Goal: Task Accomplishment & Management: Use online tool/utility

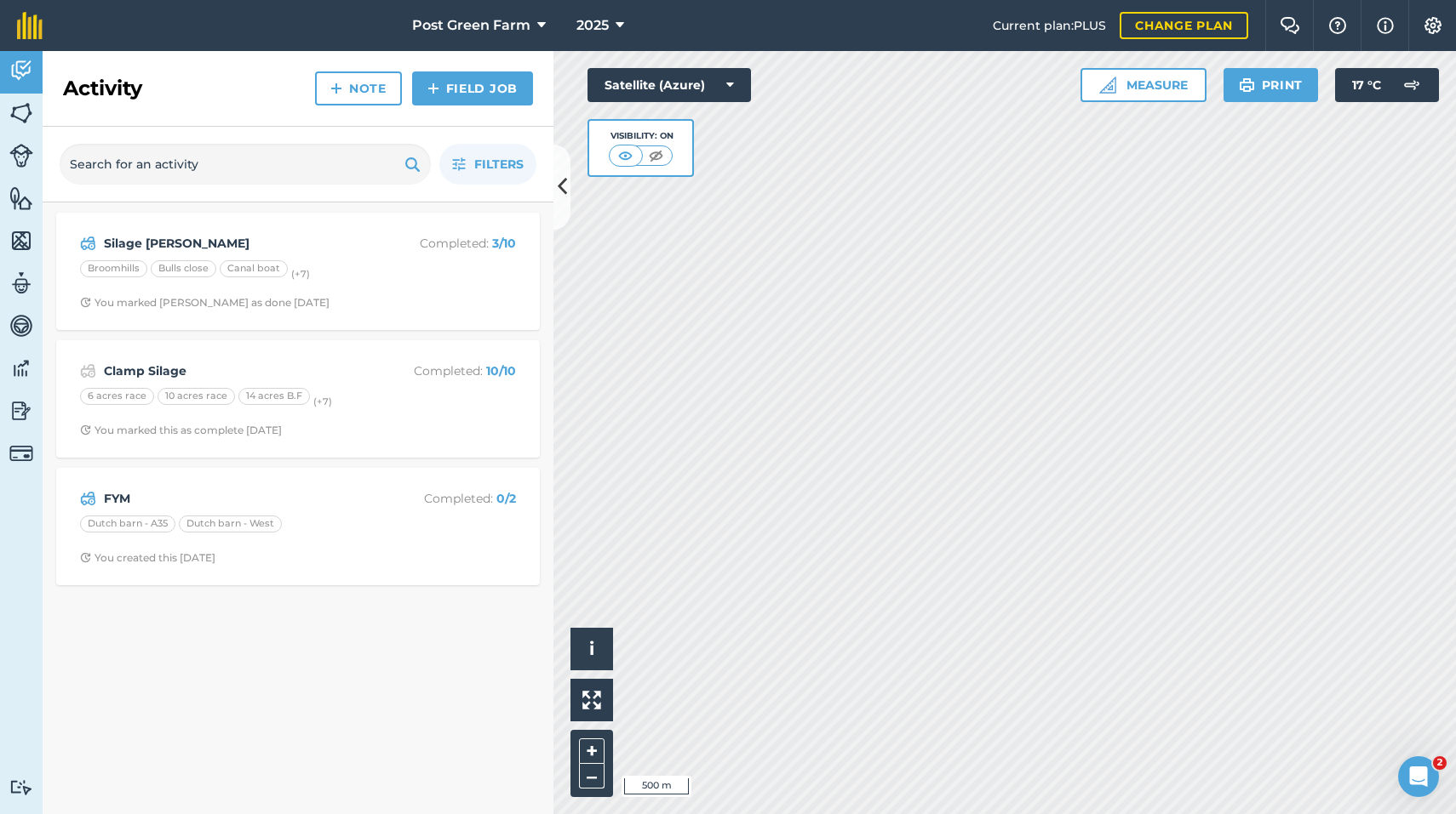
click at [558, 168] on button at bounding box center [561, 187] width 17 height 85
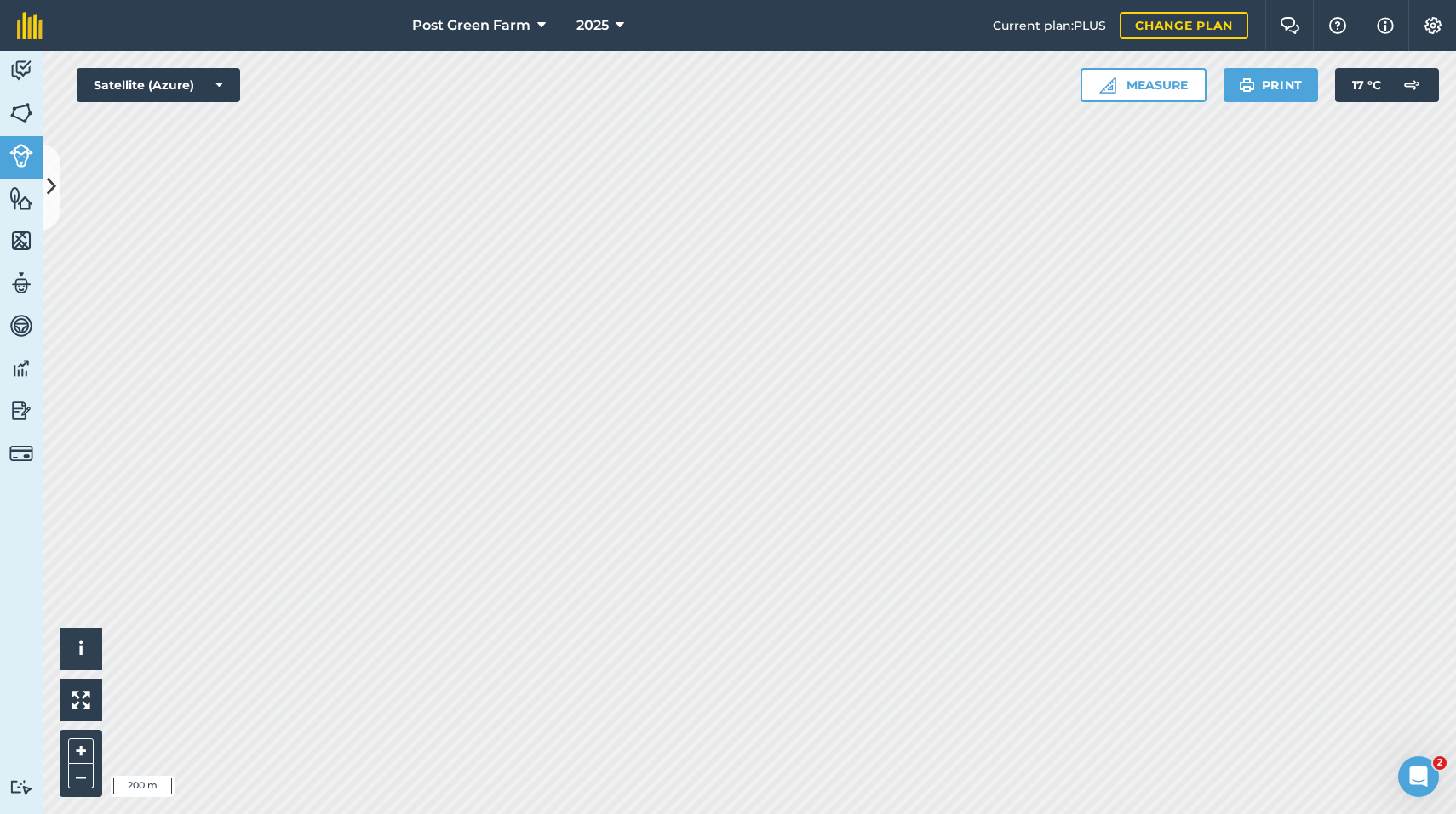
click at [51, 185] on icon at bounding box center [52, 186] width 9 height 30
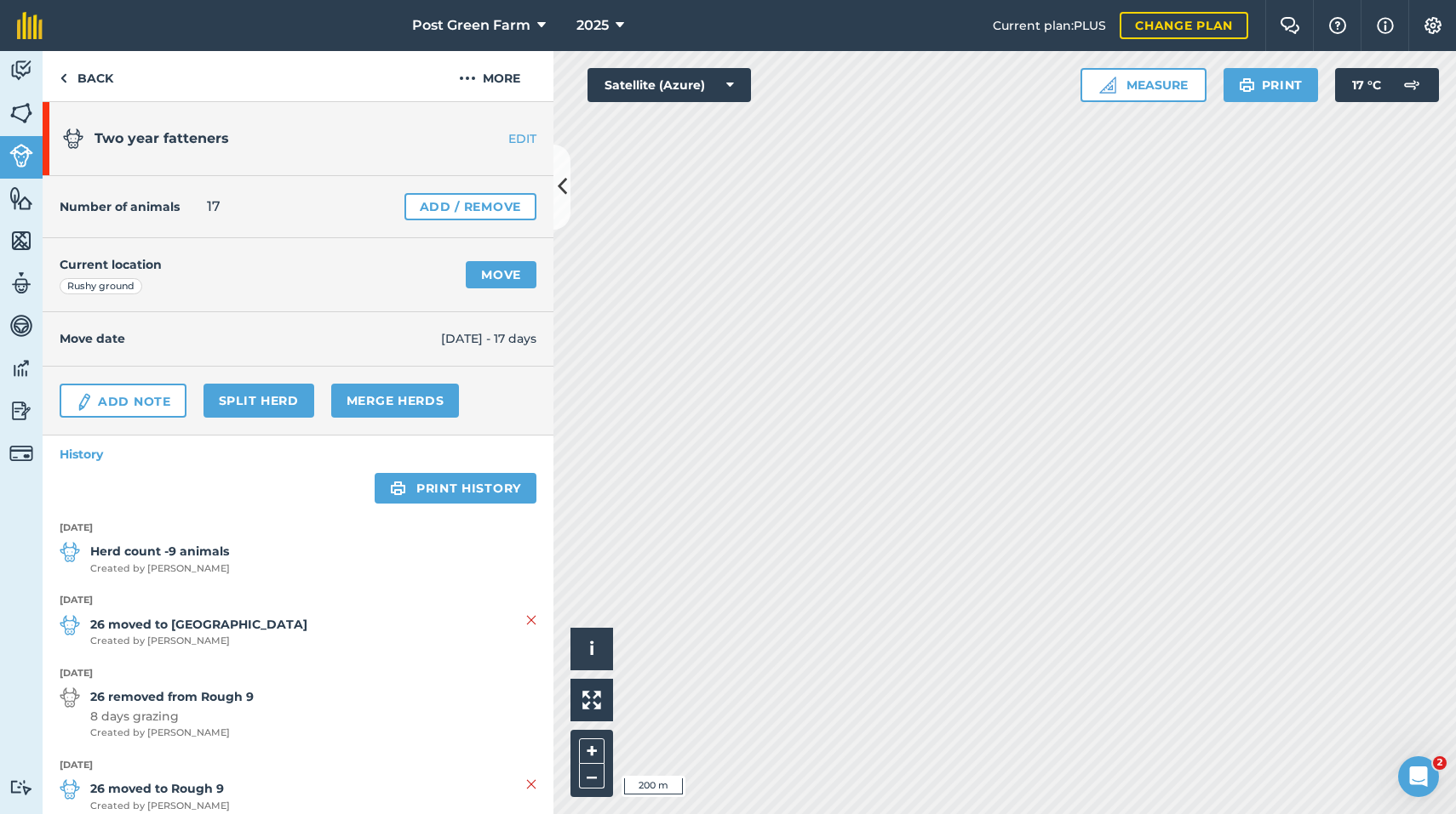
click at [503, 274] on link "Move" at bounding box center [501, 275] width 70 height 27
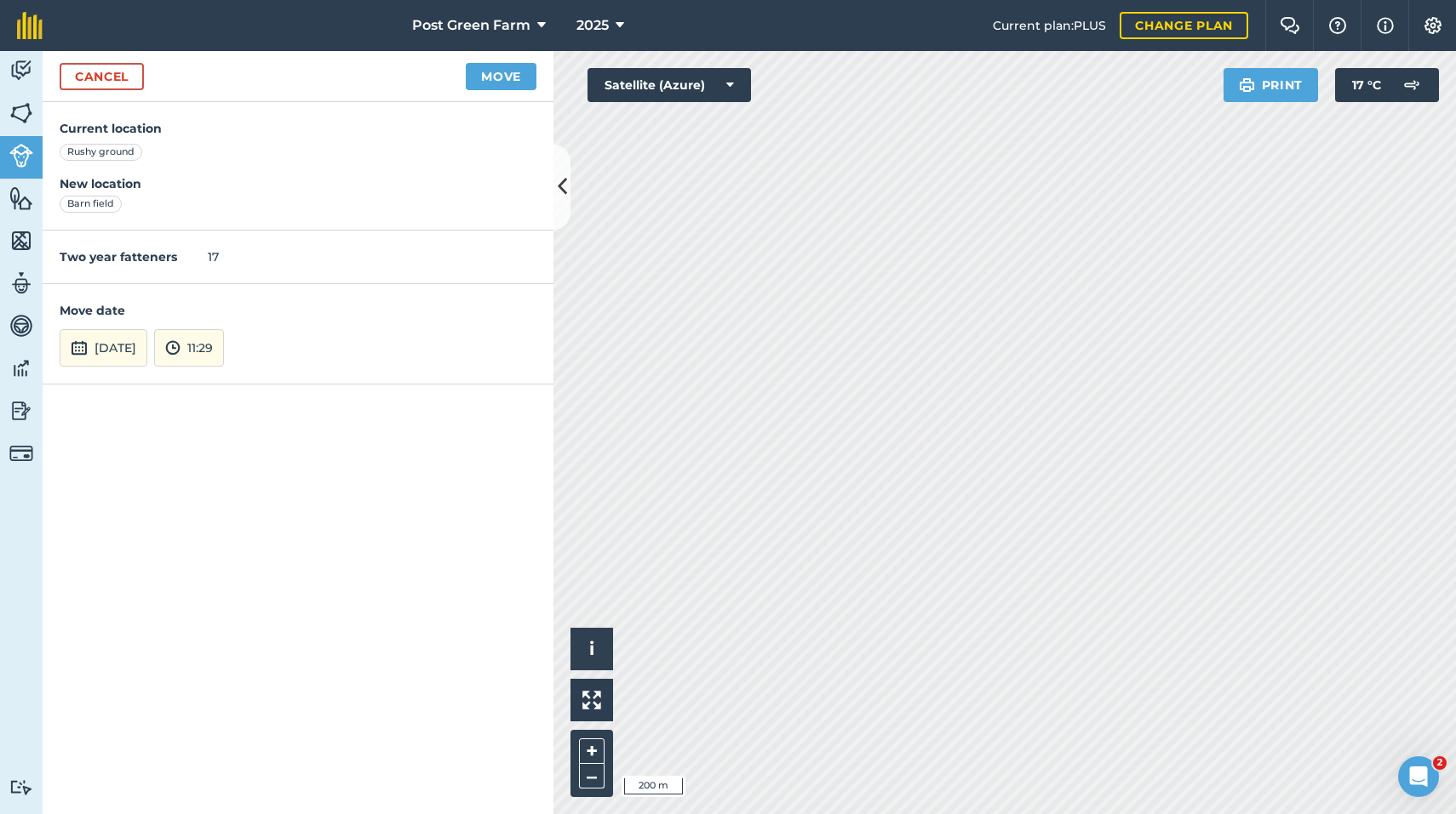
click at [131, 342] on button "[DATE]" at bounding box center [103, 347] width 88 height 37
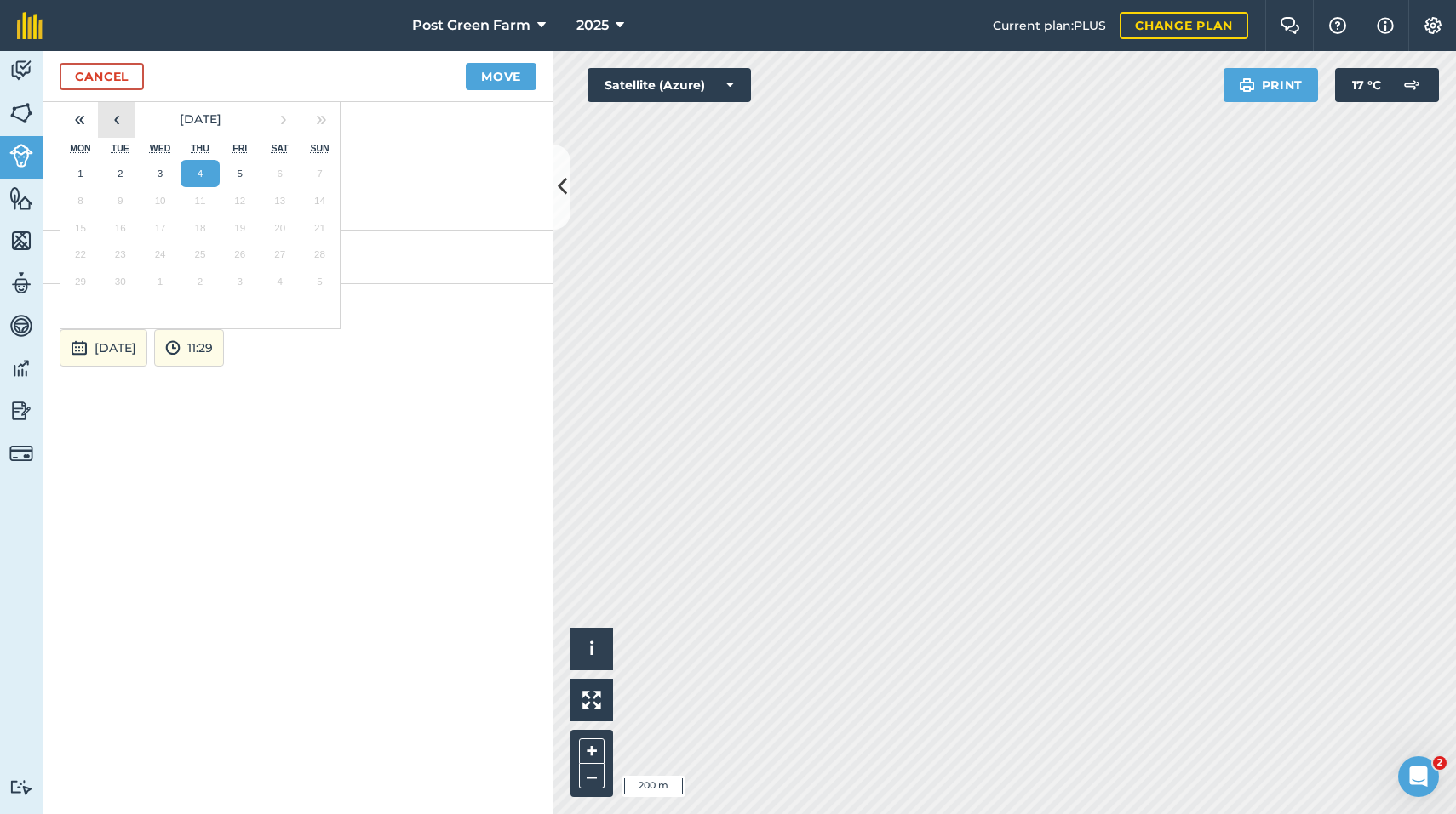
click at [113, 117] on button "‹" at bounding box center [116, 118] width 37 height 37
click at [241, 282] on button "29" at bounding box center [240, 282] width 40 height 27
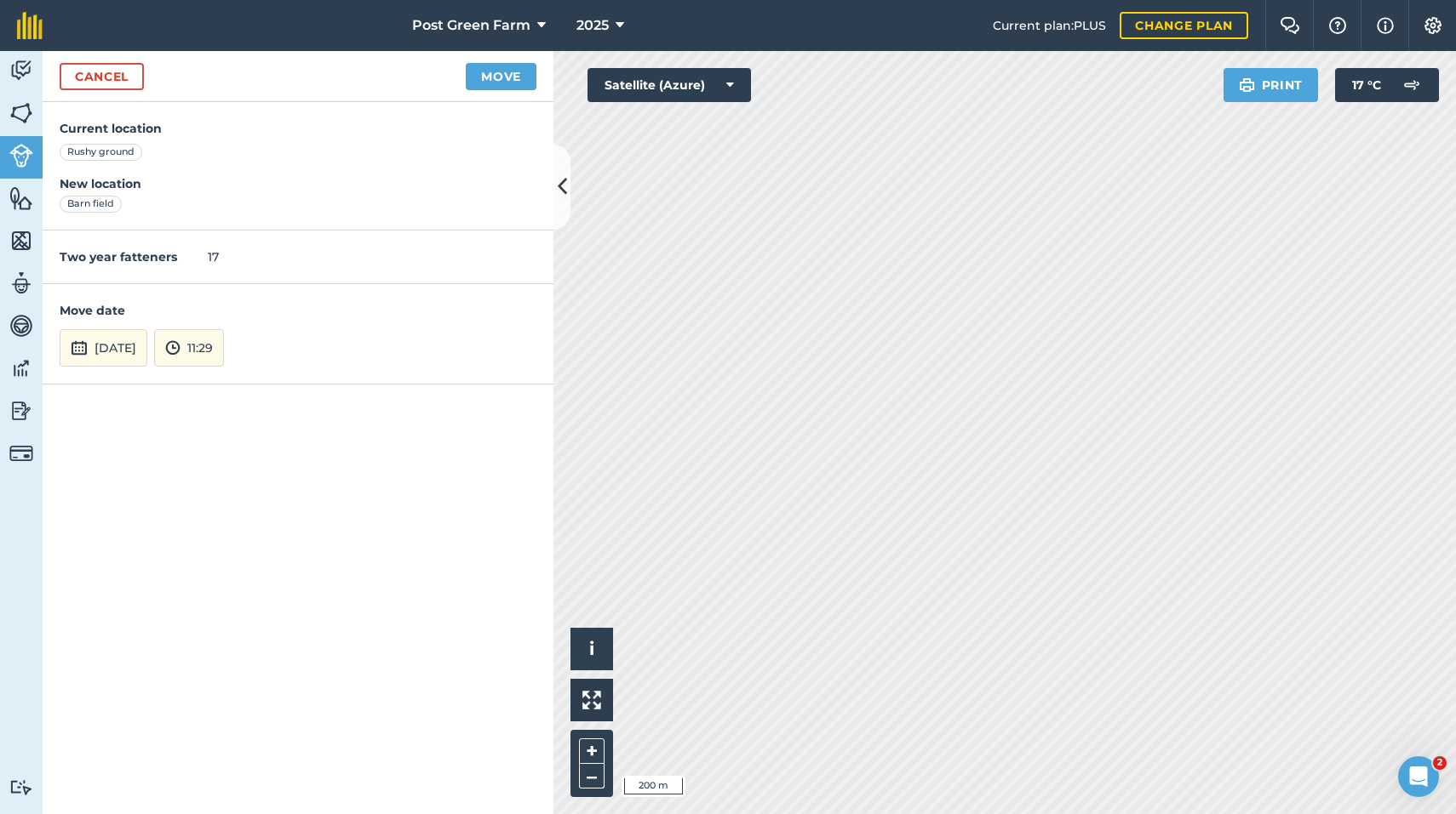
click at [506, 68] on button "Move" at bounding box center [501, 77] width 70 height 27
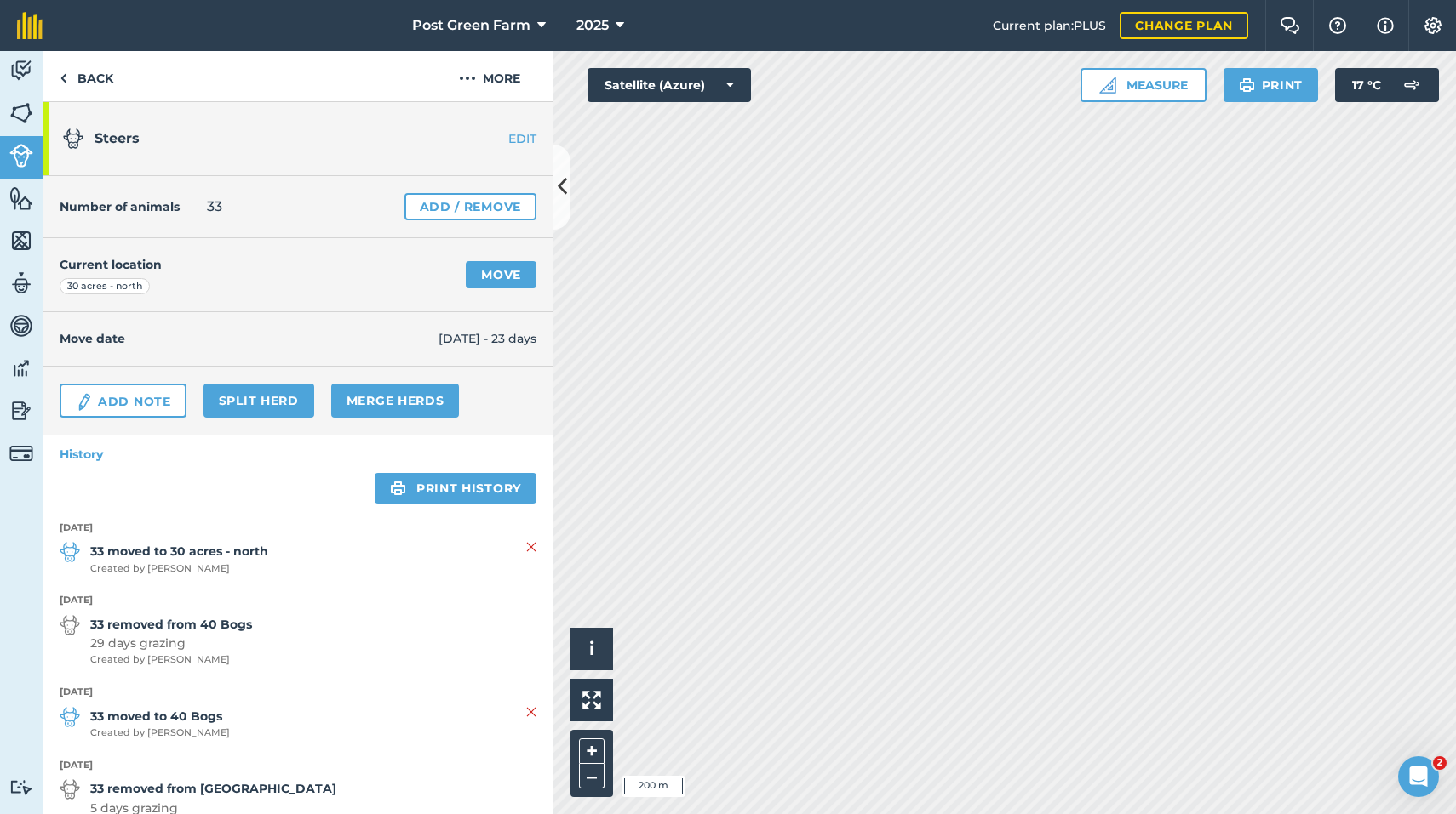
click at [484, 281] on link "Move" at bounding box center [501, 275] width 70 height 27
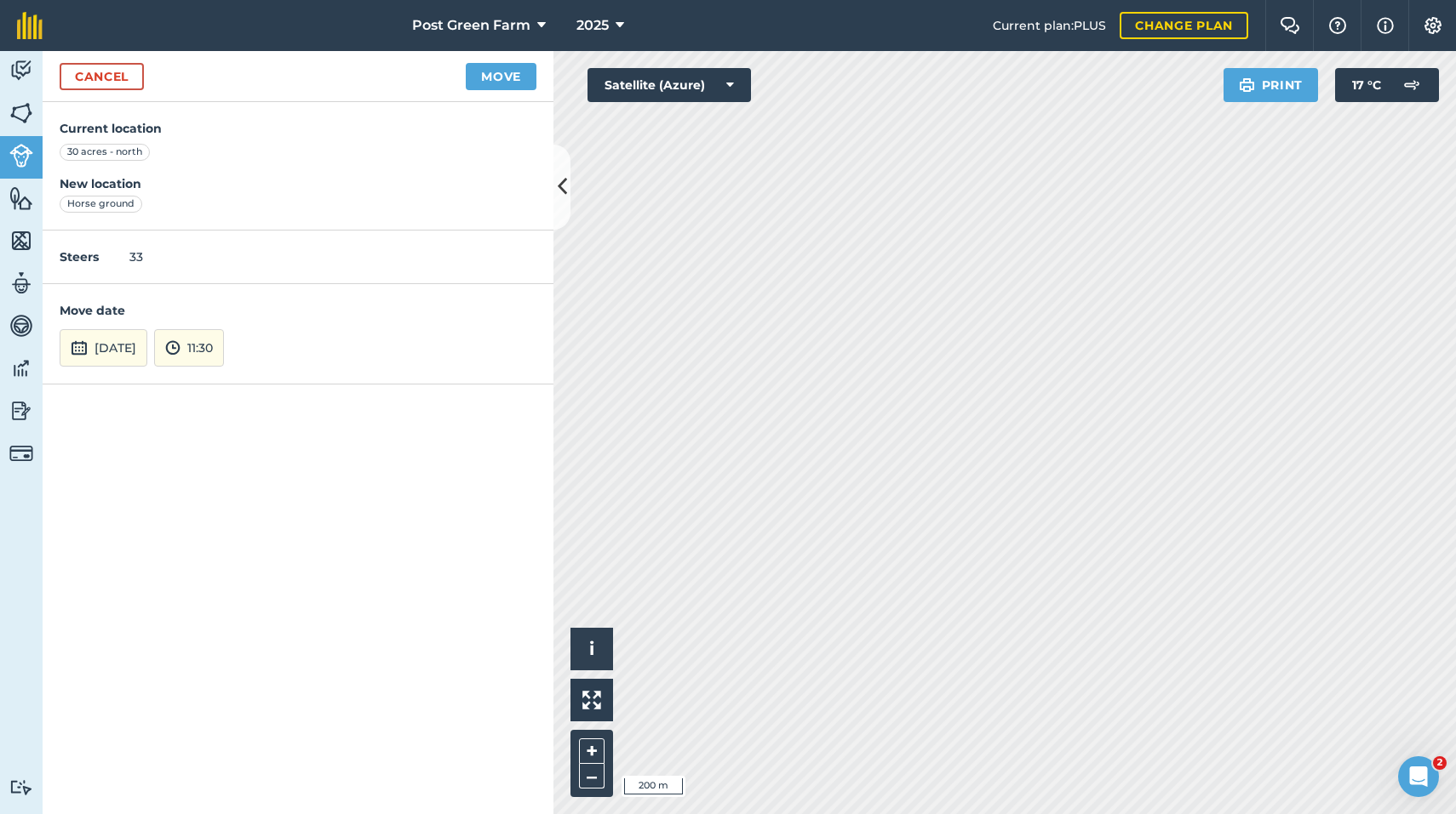
click at [501, 80] on button "Move" at bounding box center [501, 77] width 70 height 27
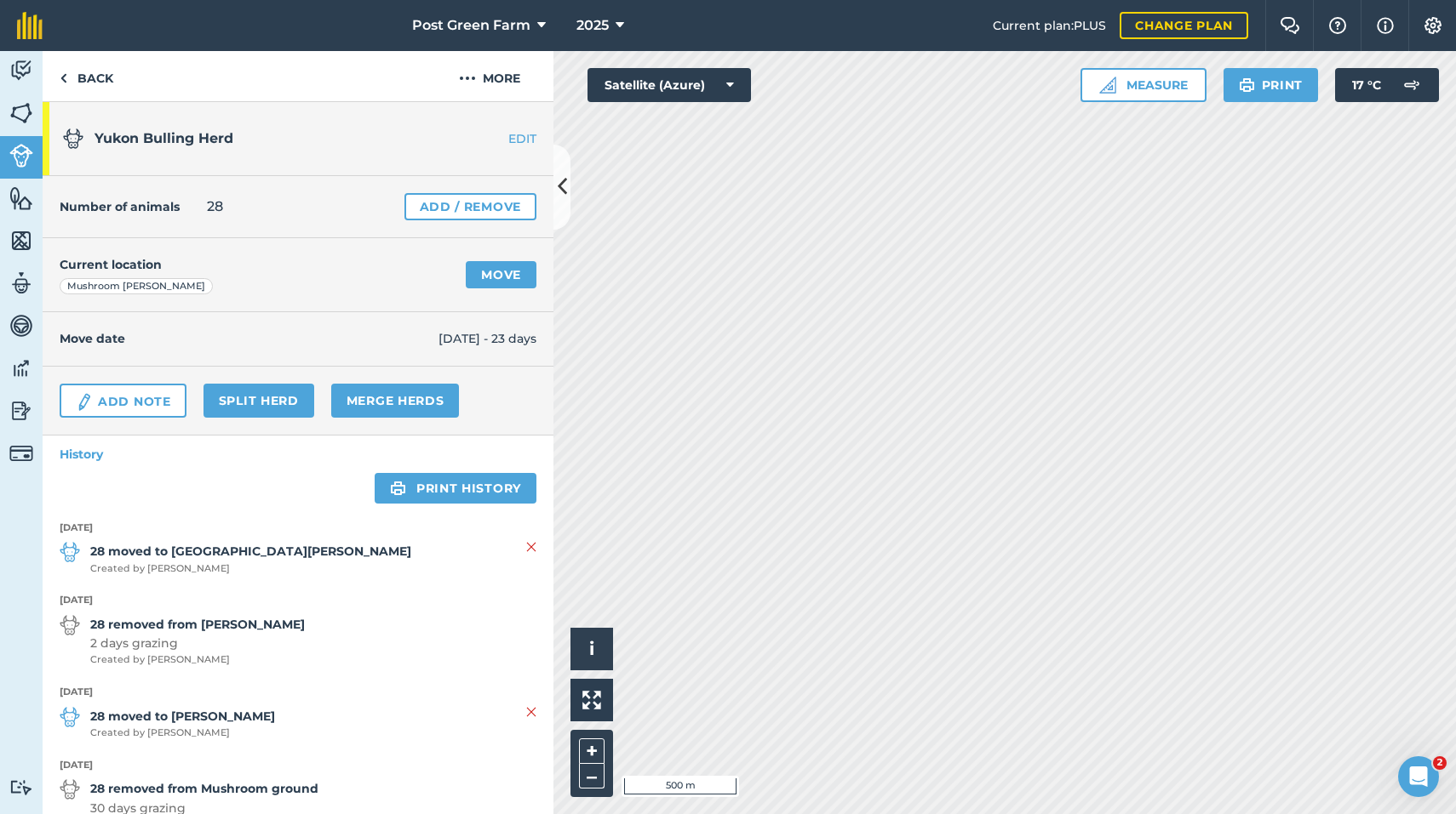
click at [493, 268] on link "Move" at bounding box center [501, 275] width 70 height 27
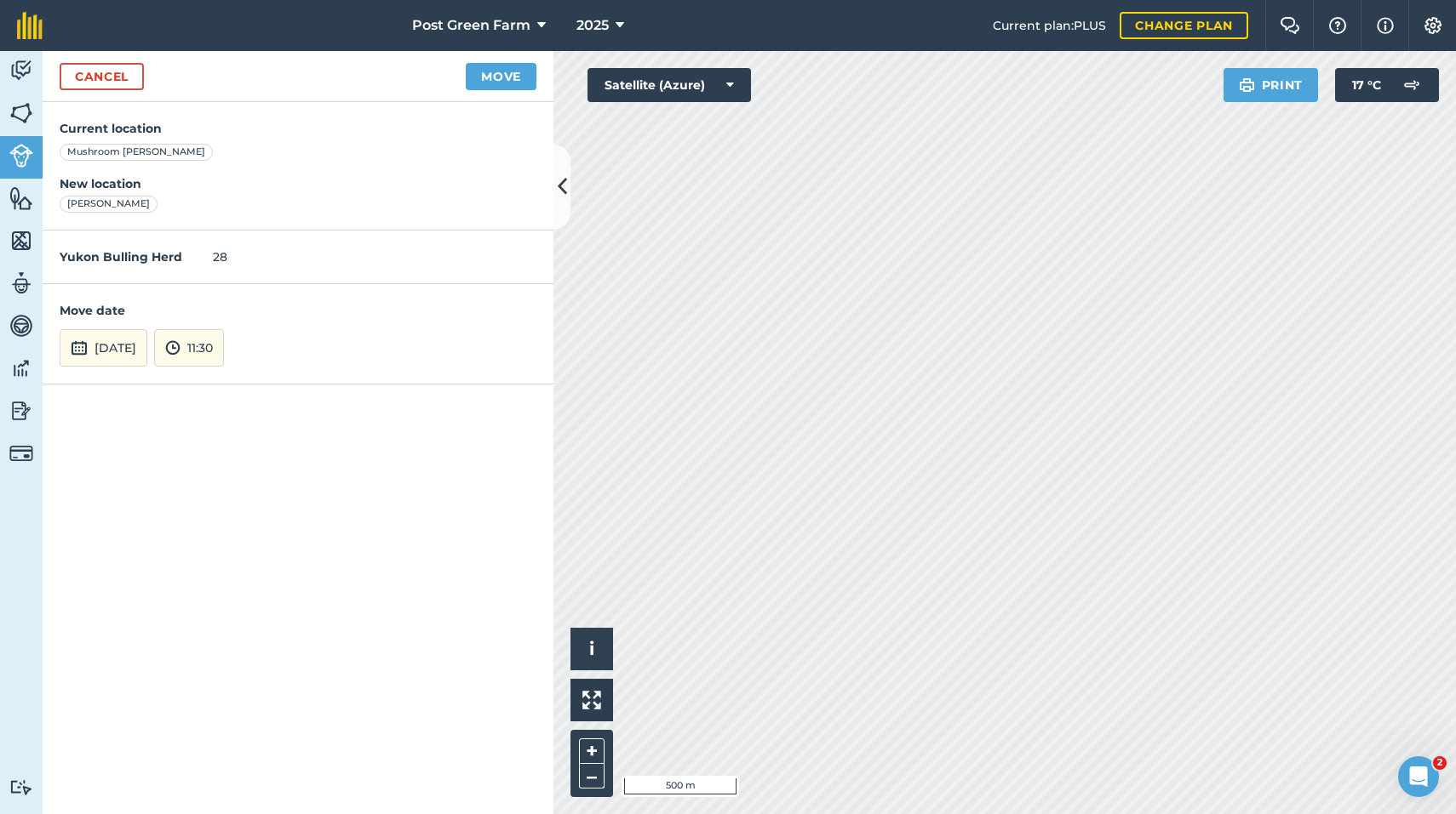
click at [135, 341] on button "[DATE]" at bounding box center [103, 347] width 88 height 37
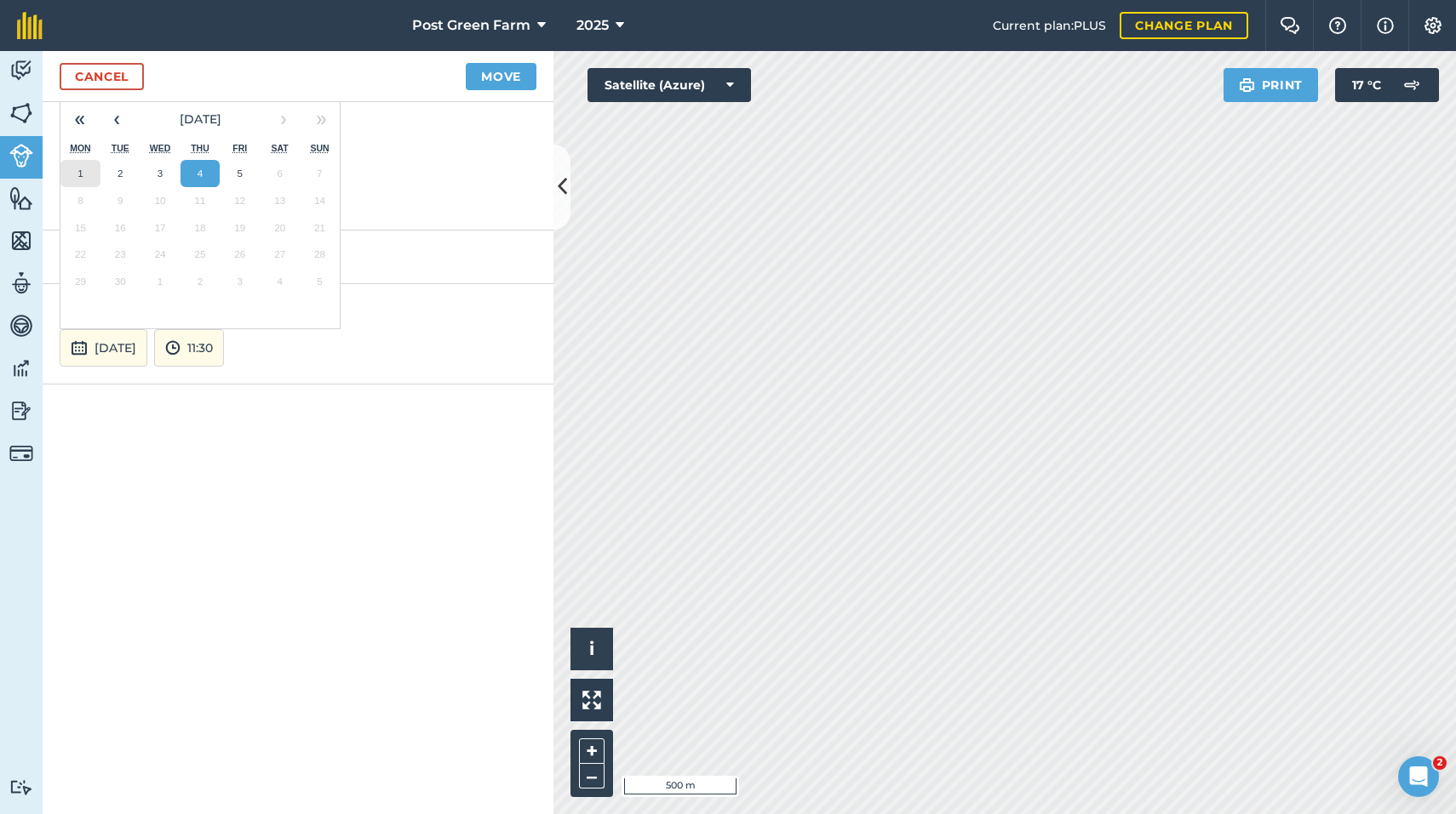
click at [85, 172] on button "1" at bounding box center [80, 173] width 40 height 27
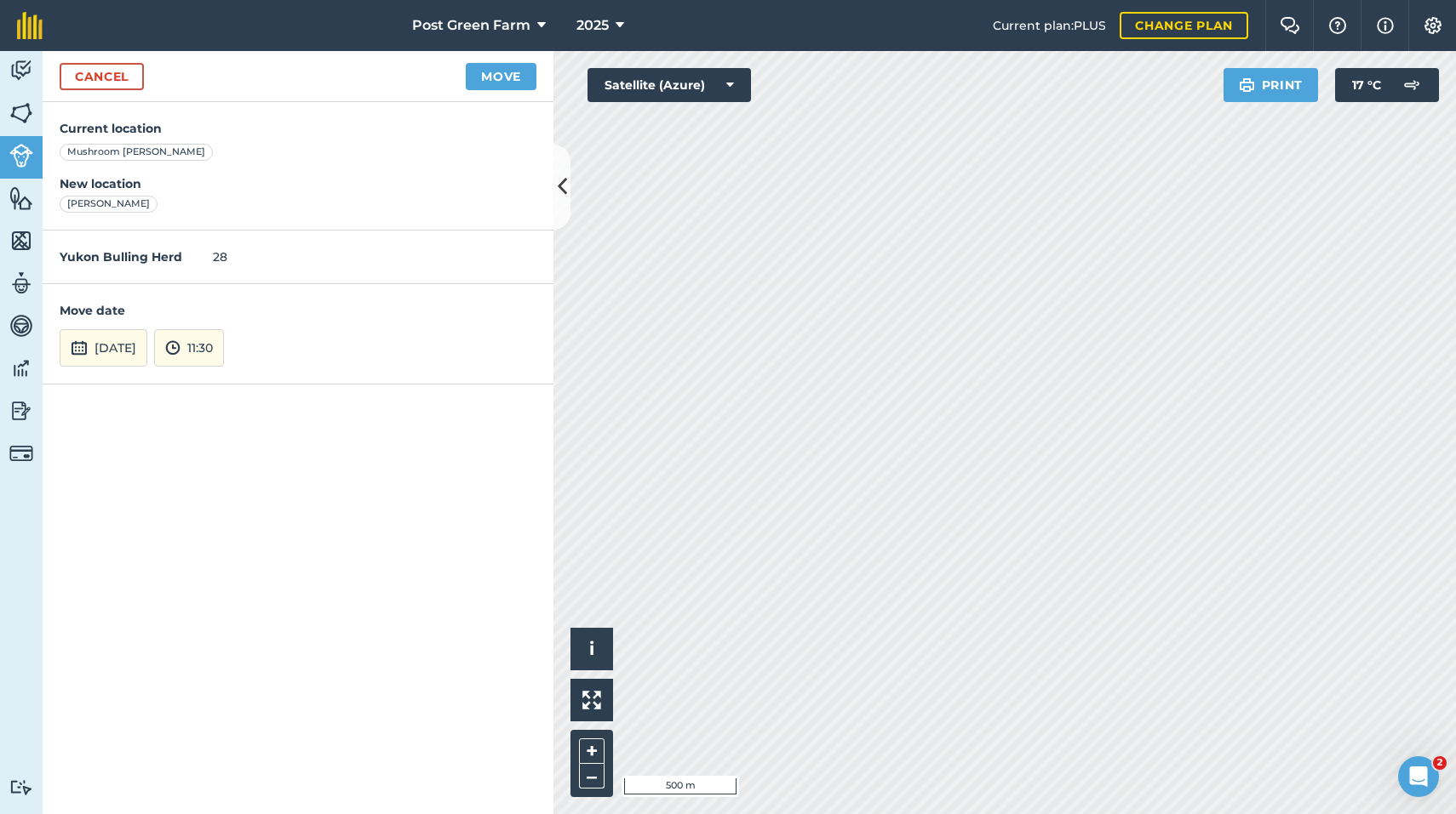
click at [494, 87] on button "Move" at bounding box center [501, 77] width 70 height 27
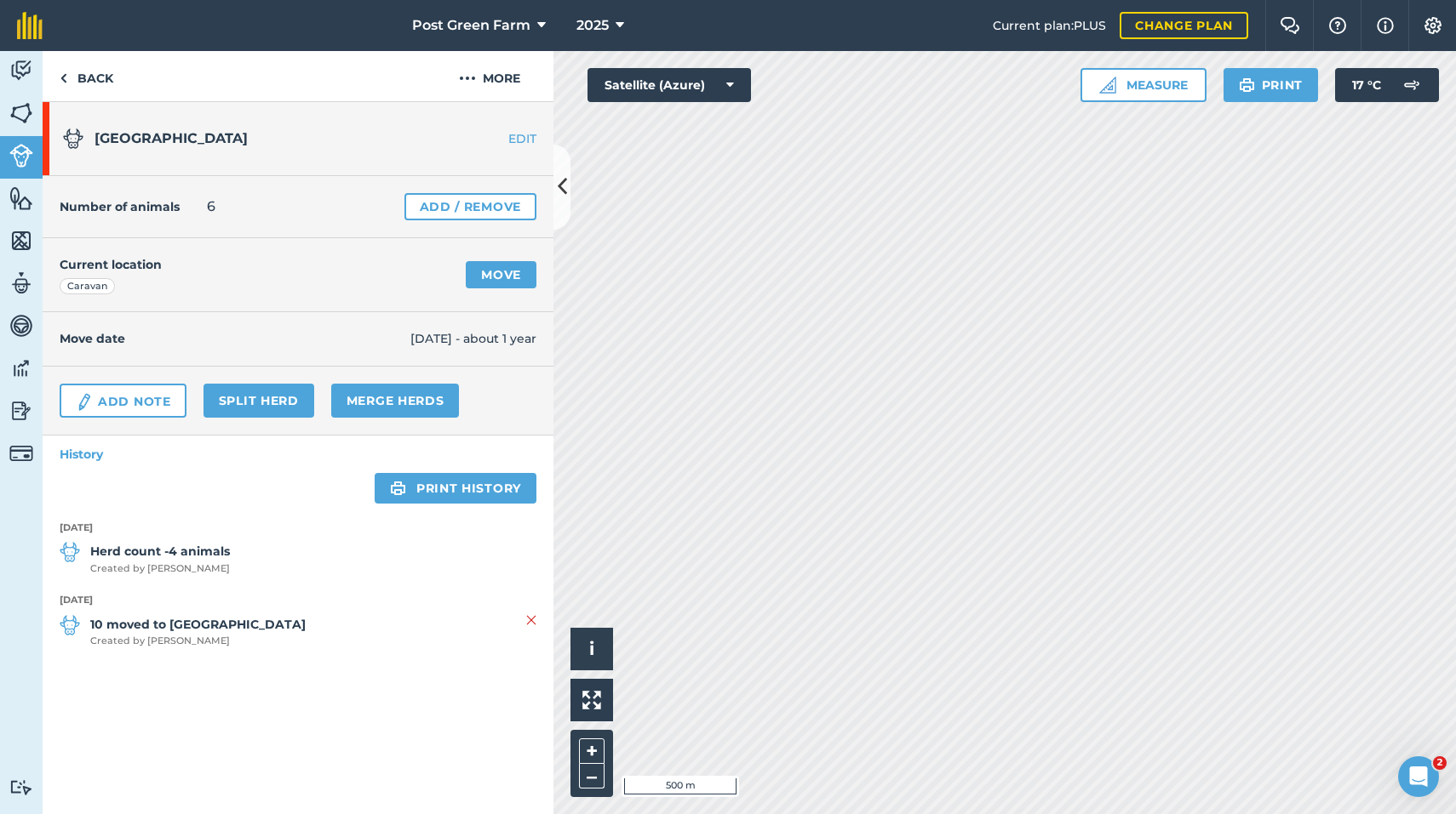
click at [491, 262] on link "Move" at bounding box center [501, 275] width 70 height 27
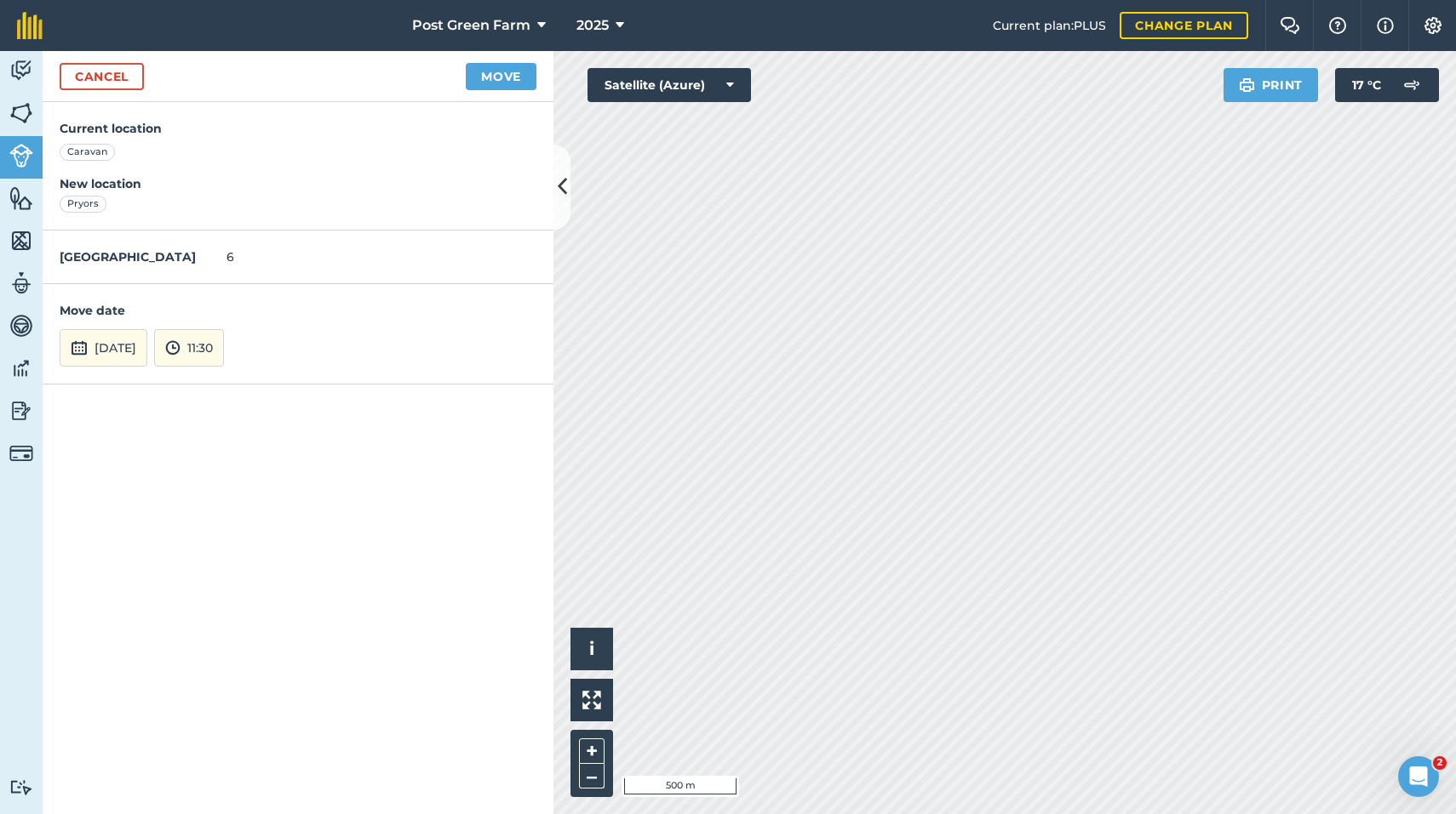
click at [118, 350] on button "[DATE]" at bounding box center [103, 347] width 88 height 37
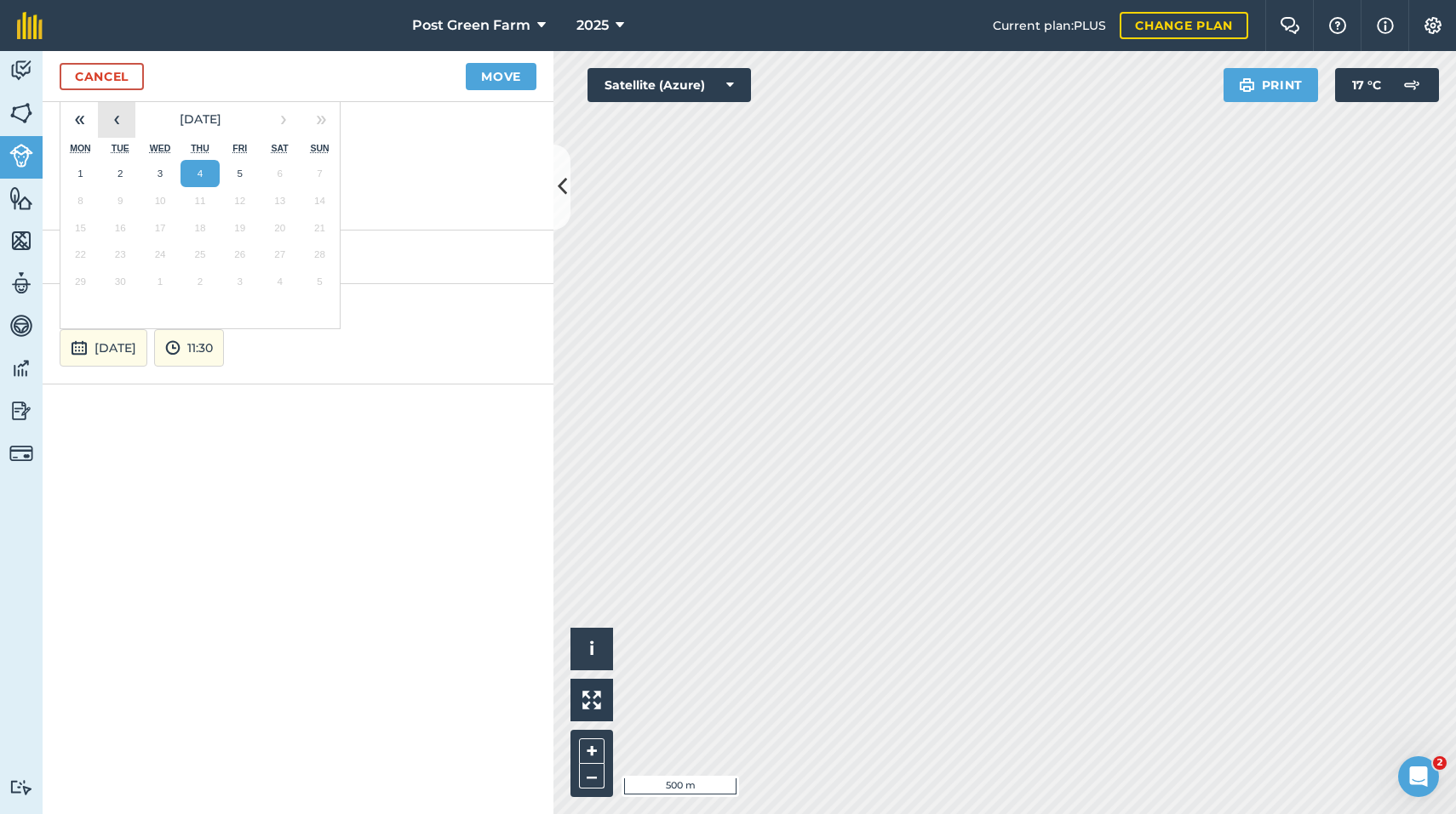
click at [111, 115] on button "‹" at bounding box center [116, 118] width 37 height 37
click at [164, 250] on abbr "20" at bounding box center [160, 254] width 11 height 11
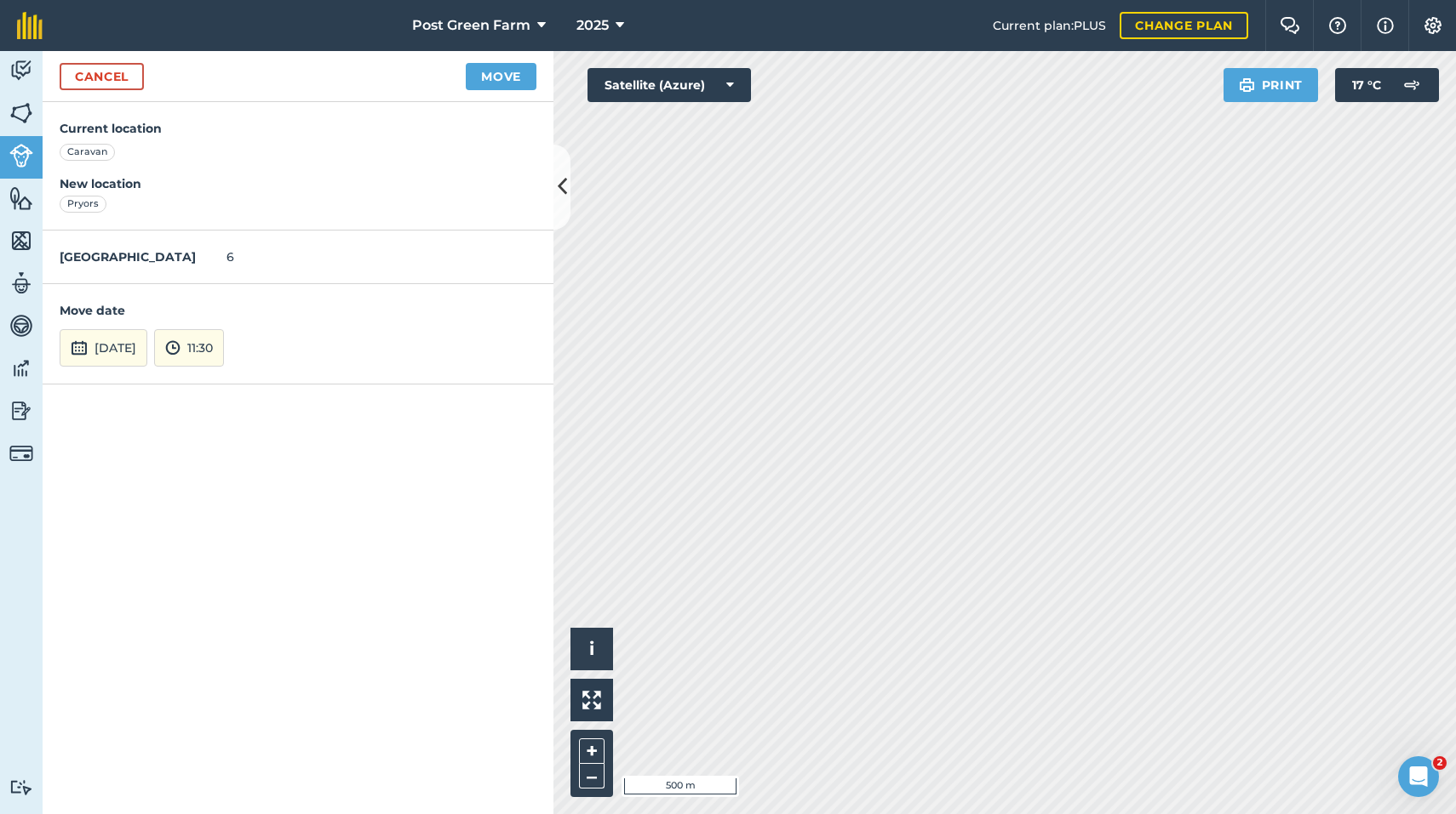
click at [486, 74] on button "Move" at bounding box center [501, 77] width 70 height 27
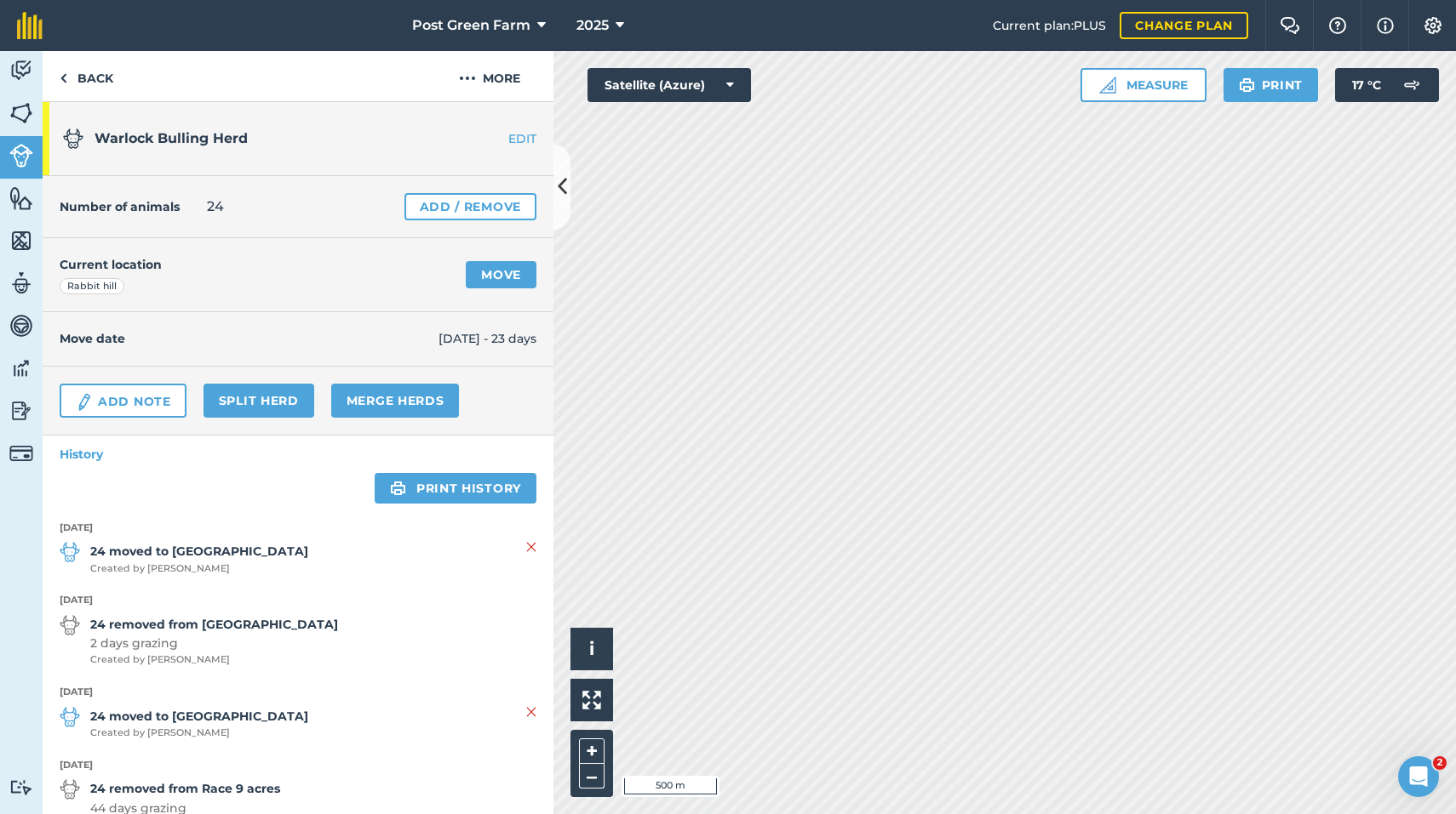
click at [562, 187] on icon at bounding box center [562, 186] width 9 height 30
